Goal: Navigation & Orientation: Go to known website

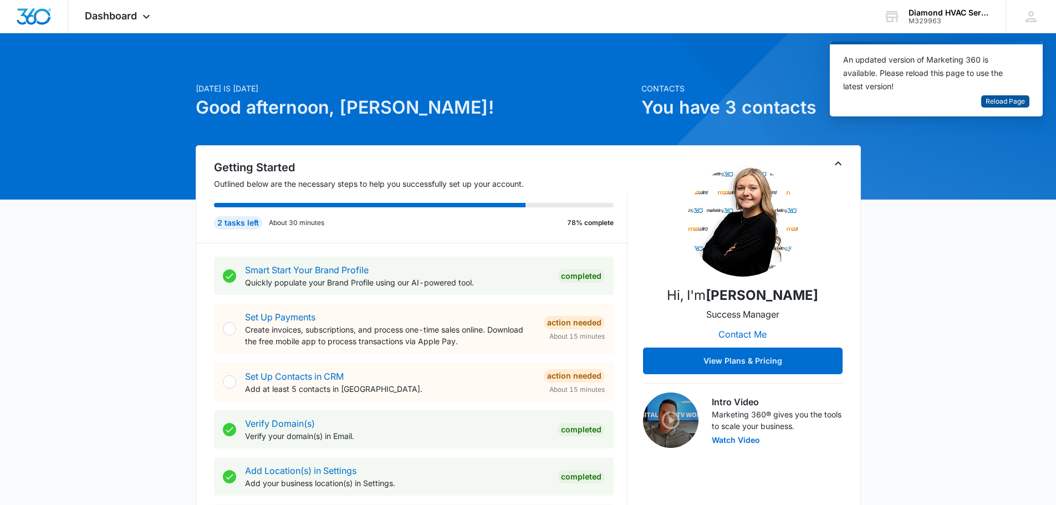
click at [1023, 99] on span "Reload Page" at bounding box center [1005, 101] width 39 height 11
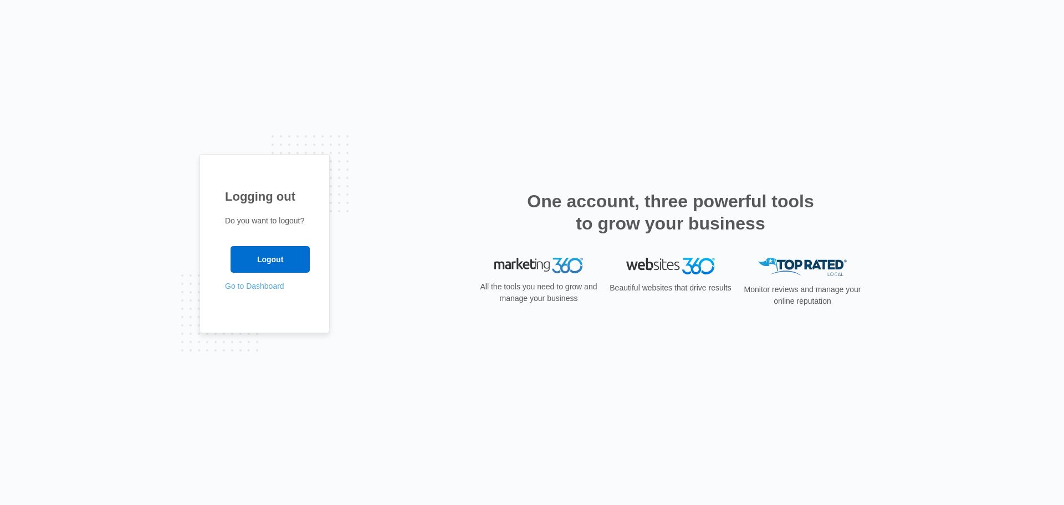
click at [263, 286] on link "Go to Dashboard" at bounding box center [254, 286] width 59 height 9
